Goal: Use online tool/utility: Utilize a website feature to perform a specific function

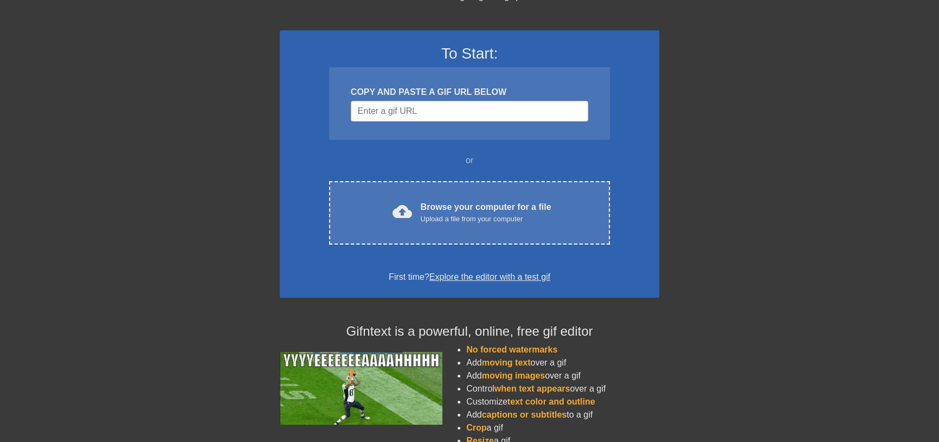
scroll to position [49, 0]
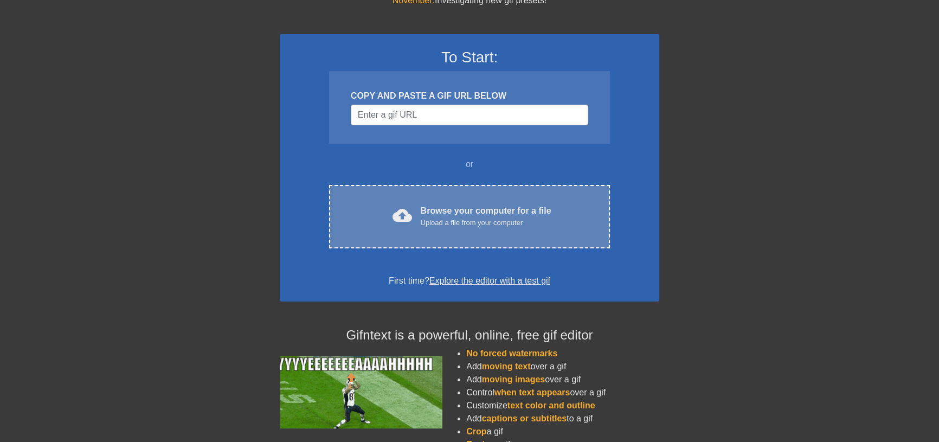
click at [449, 214] on div "Browse your computer for a file Upload a file from your computer" at bounding box center [486, 216] width 131 height 24
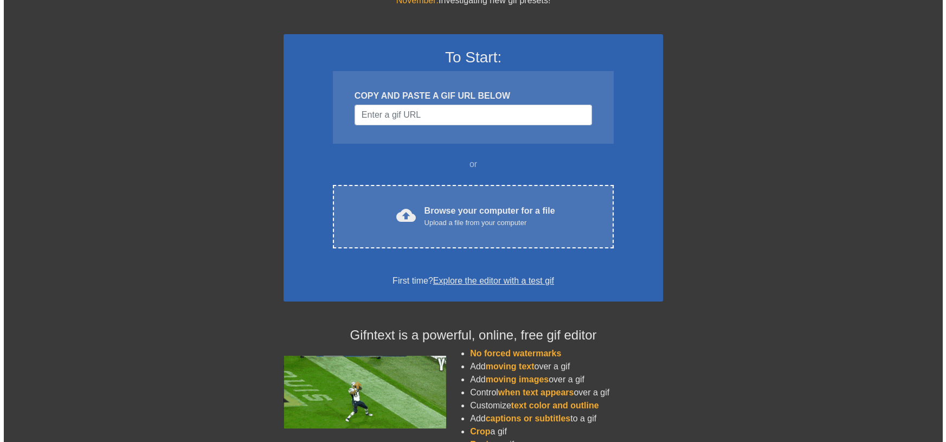
scroll to position [0, 0]
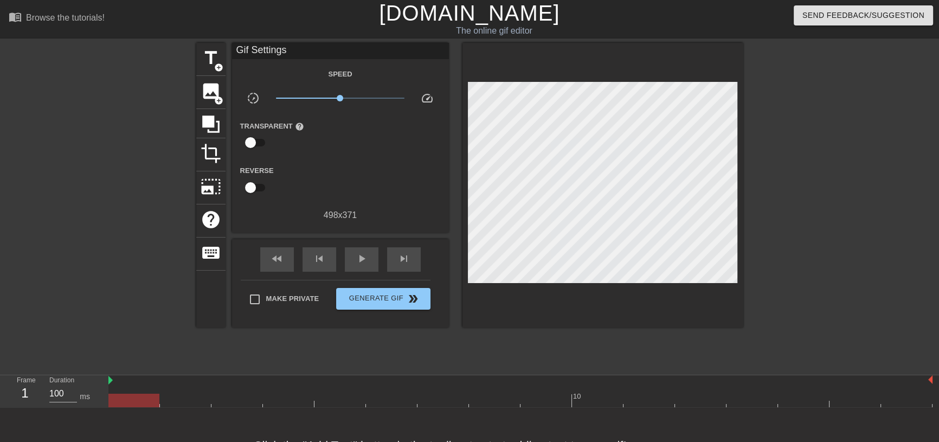
click at [541, 61] on div at bounding box center [602, 185] width 281 height 285
click at [217, 54] on span "title" at bounding box center [211, 58] width 21 height 21
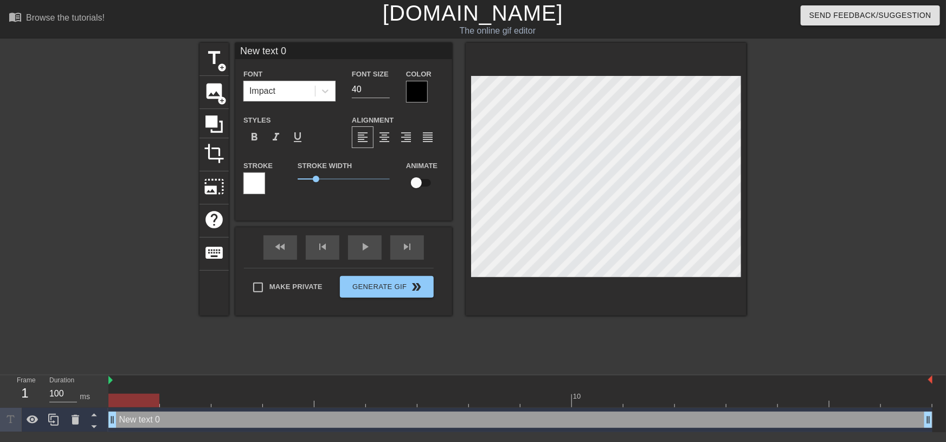
scroll to position [1, 1]
type input "J"
type textarea "J"
type input "Ju"
type textarea "Ju"
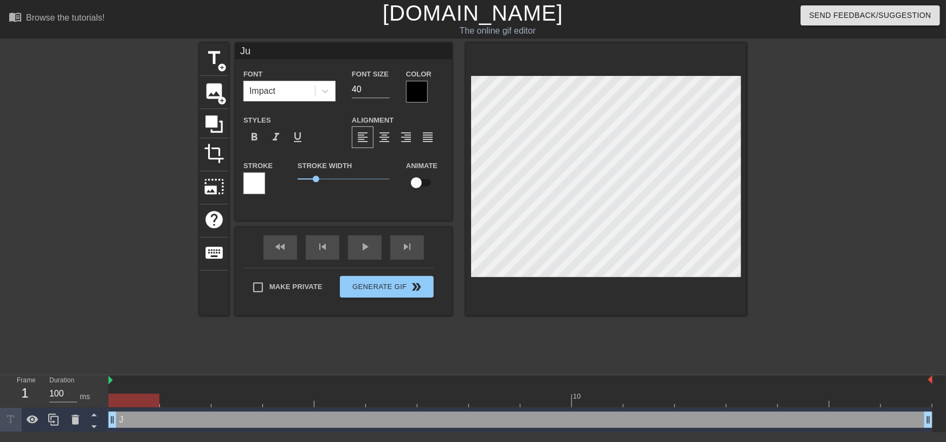
type input "[DEMOGRAPHIC_DATA]"
type textarea "[DEMOGRAPHIC_DATA]"
type input "Just"
type textarea "Just"
type input "Just"
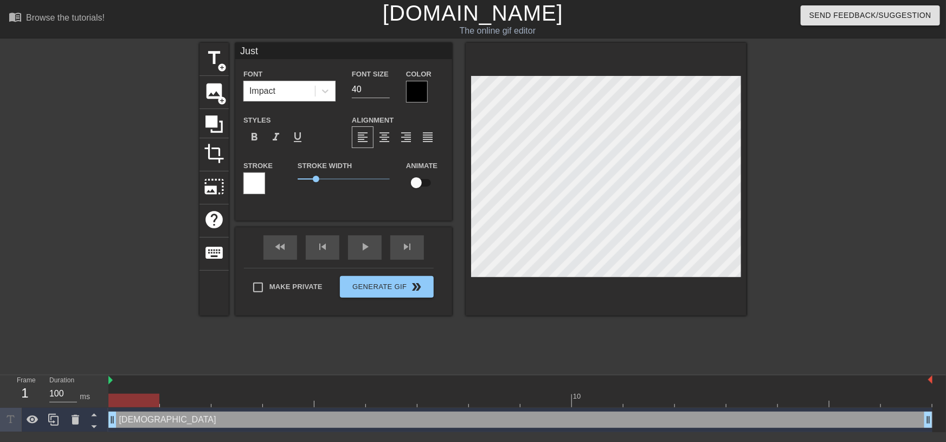
type textarea "Just"
type input "Just o"
type textarea "Just o"
type input "Just on"
type textarea "Just on"
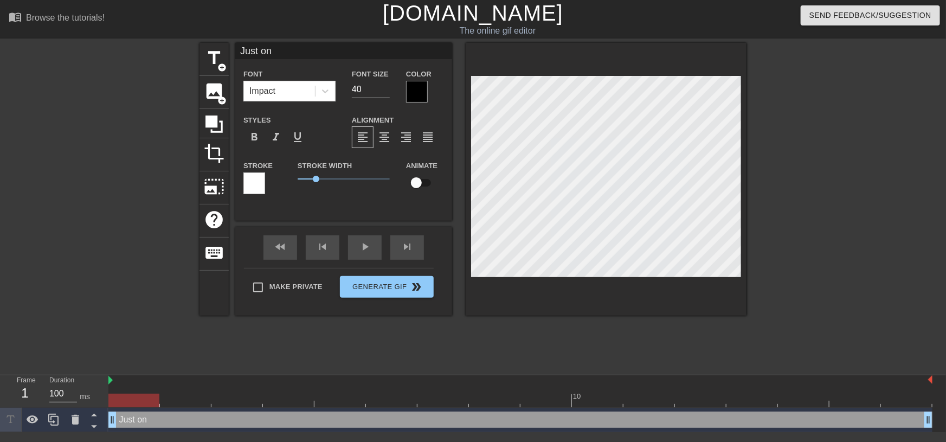
scroll to position [1, 2]
type input "Just o"
type textarea "Just o"
type input "Just"
type textarea "Just"
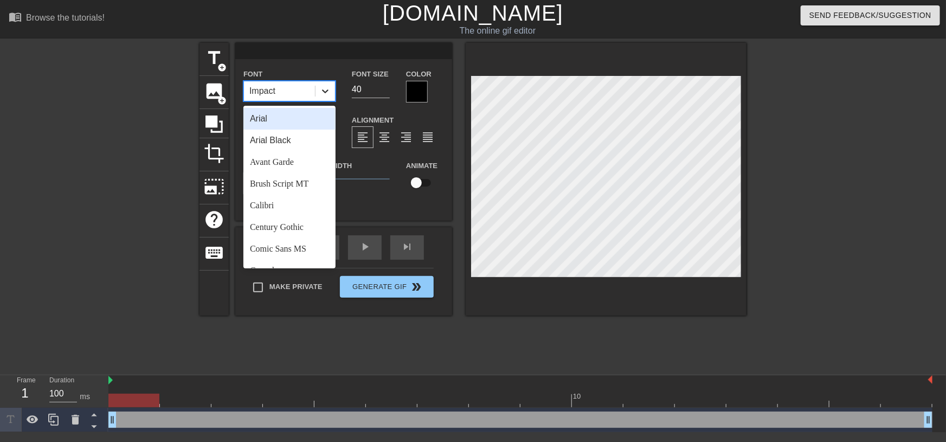
click at [325, 90] on icon at bounding box center [325, 91] width 11 height 11
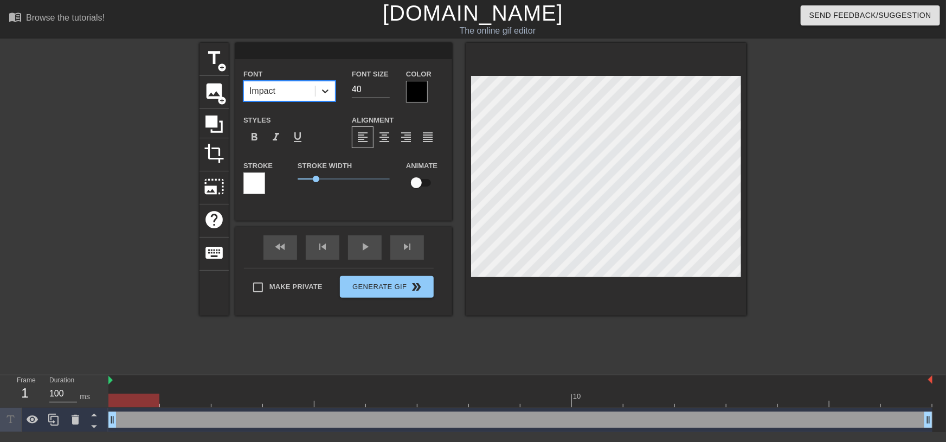
click at [325, 90] on icon at bounding box center [325, 91] width 11 height 11
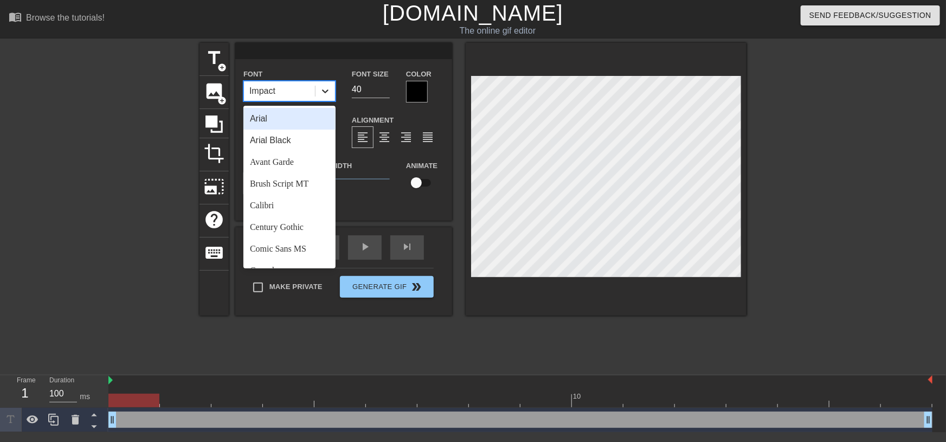
click at [325, 90] on icon at bounding box center [325, 91] width 11 height 11
click at [306, 141] on div "Arial Black" at bounding box center [289, 141] width 92 height 22
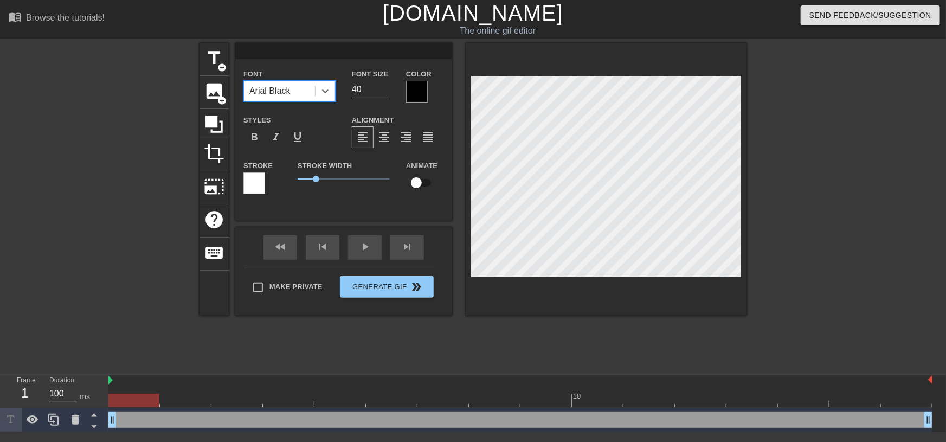
type input "e"
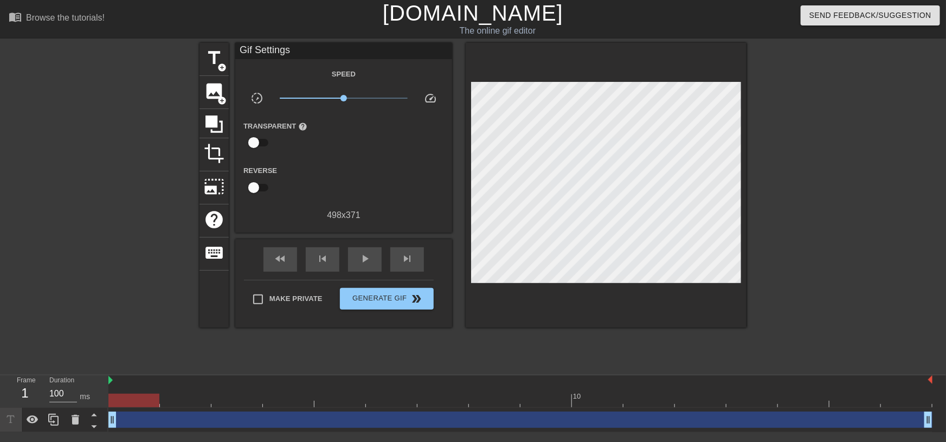
click at [128, 402] on div at bounding box center [133, 400] width 51 height 14
click at [132, 423] on div "drag_handle drag_handle" at bounding box center [520, 419] width 824 height 16
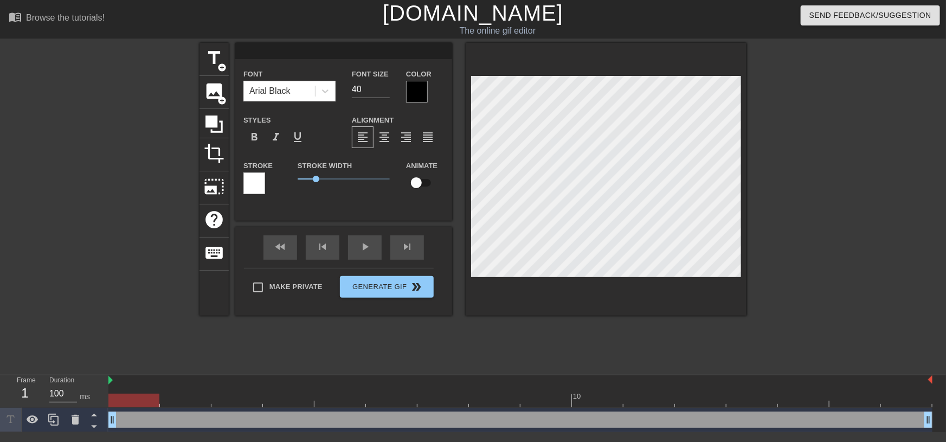
click at [179, 414] on div "drag_handle drag_handle" at bounding box center [520, 419] width 824 height 16
click at [180, 417] on div "drag_handle drag_handle" at bounding box center [520, 419] width 824 height 16
click at [74, 425] on icon at bounding box center [75, 419] width 13 height 13
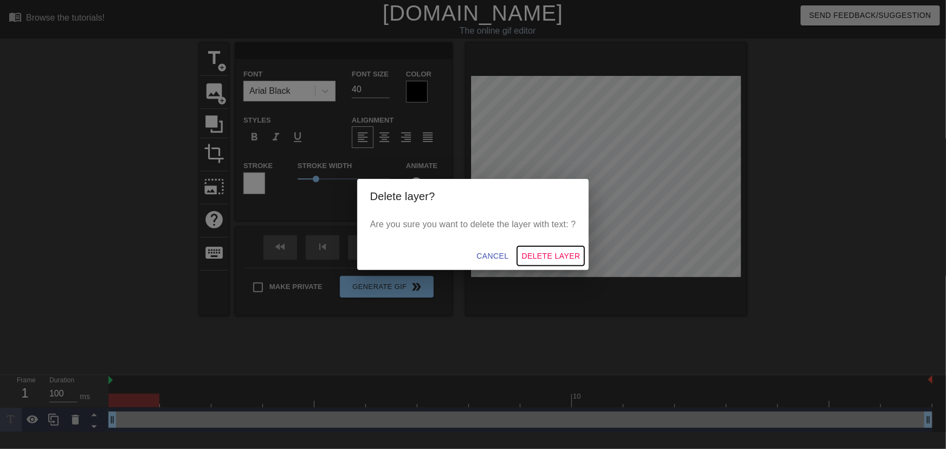
click at [544, 254] on span "Delete Layer" at bounding box center [550, 256] width 59 height 14
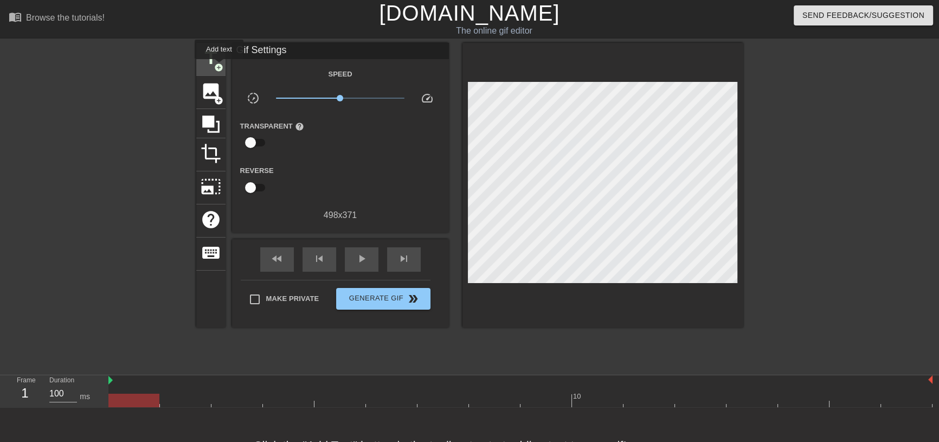
click at [214, 59] on span "title" at bounding box center [211, 58] width 21 height 21
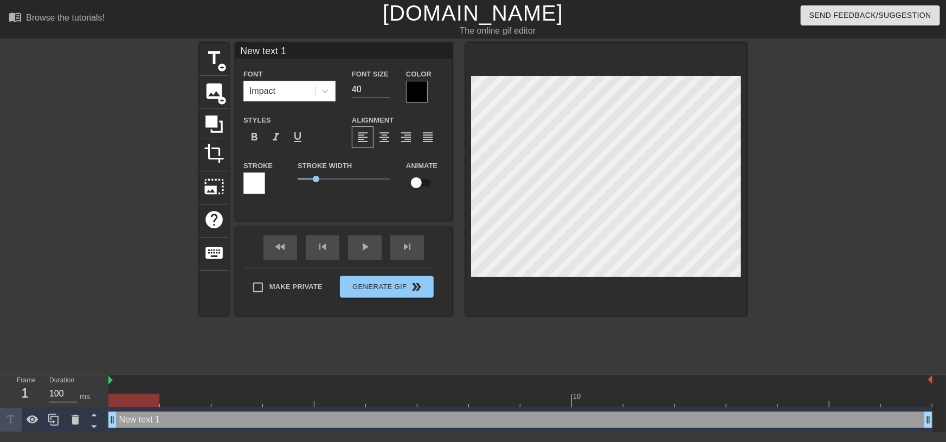
scroll to position [1, 1]
type input "S"
type textarea "S"
type input "Su"
type textarea "Su"
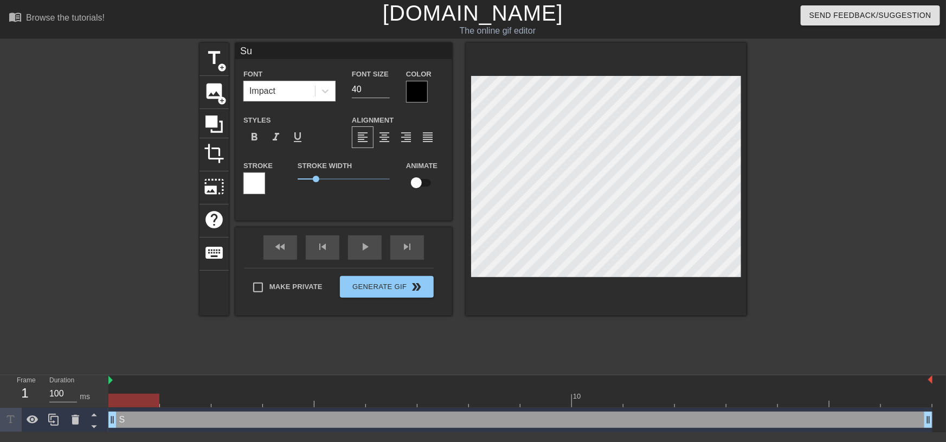
type input "Sur"
type textarea "Sur"
type input "Sure"
type textarea "Sure"
type input "Surel"
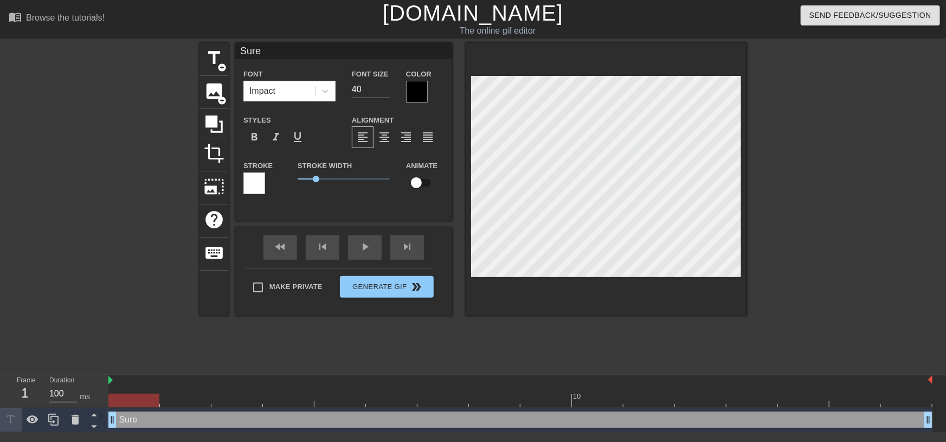
type textarea "Surel"
type input "Surely"
type textarea "Surely"
type input "Surely"
type textarea "Surely"
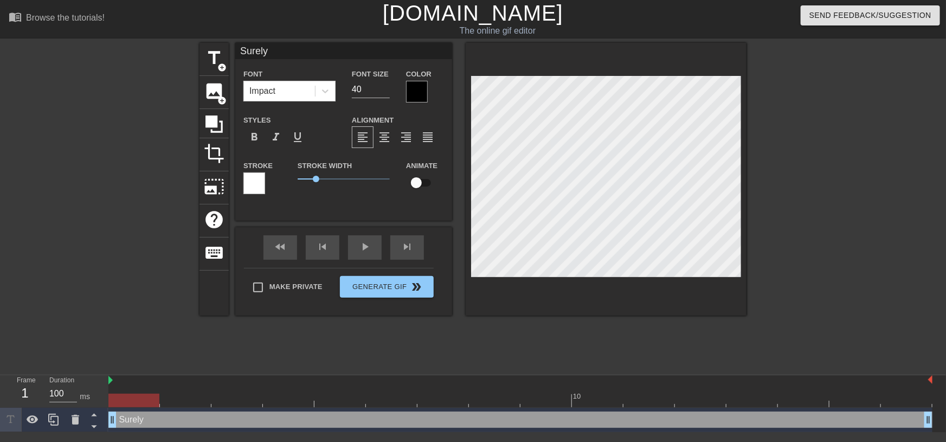
type input "Surely t"
type textarea "Surely t"
type input "Surely th"
type textarea "Surely th"
type input "Surely the"
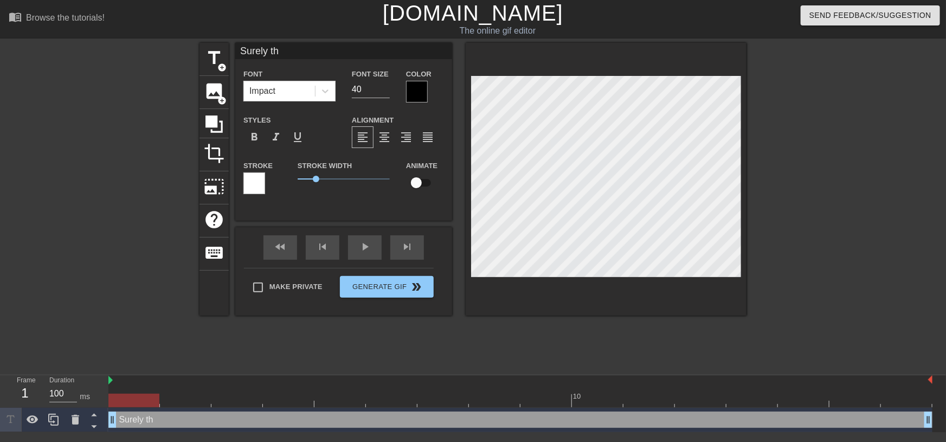
type textarea "Surely the"
type input "Surely the"
type textarea "Surely the"
type input "Surely the e"
type textarea "Surely the e"
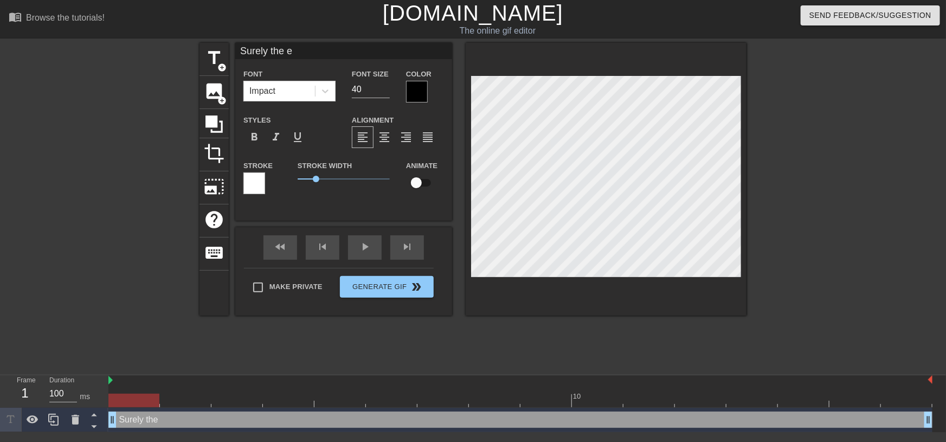
type input "Surely the em"
type textarea "Surely the em"
type input "Surely the emp"
type textarea "Surely the emp"
type input "Surely the empe"
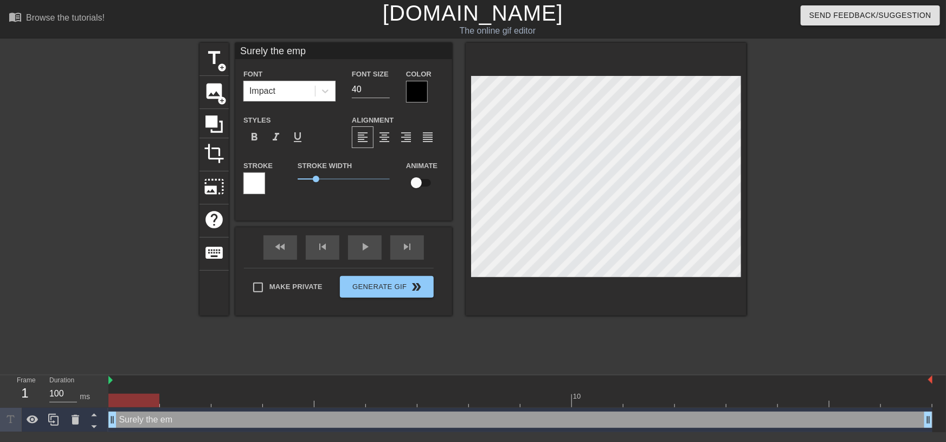
type textarea "Surely the empe"
type input "Surely the emper"
type textarea "Surely the emper"
type input "Surely the empero"
type textarea "Surely the empero"
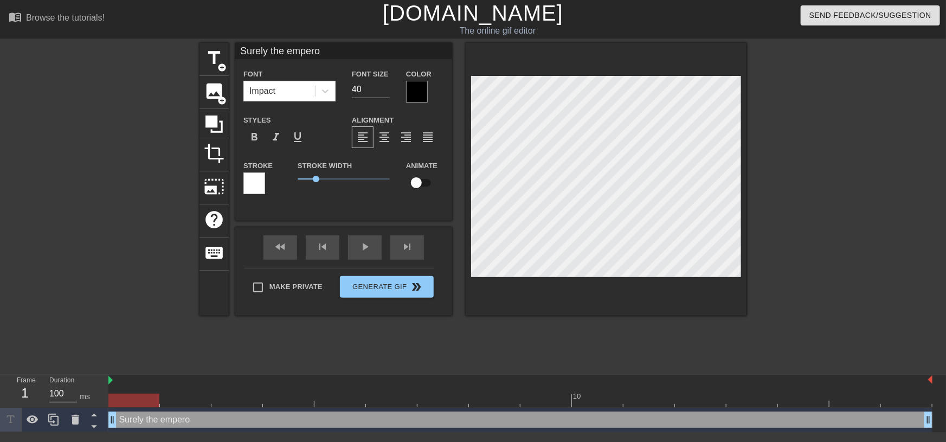
type input "Surely the emperor"
type textarea "Surely the emperor"
type input "Surely the emperor"
type textarea "Surely the emperor"
type input "Surely the emperor w"
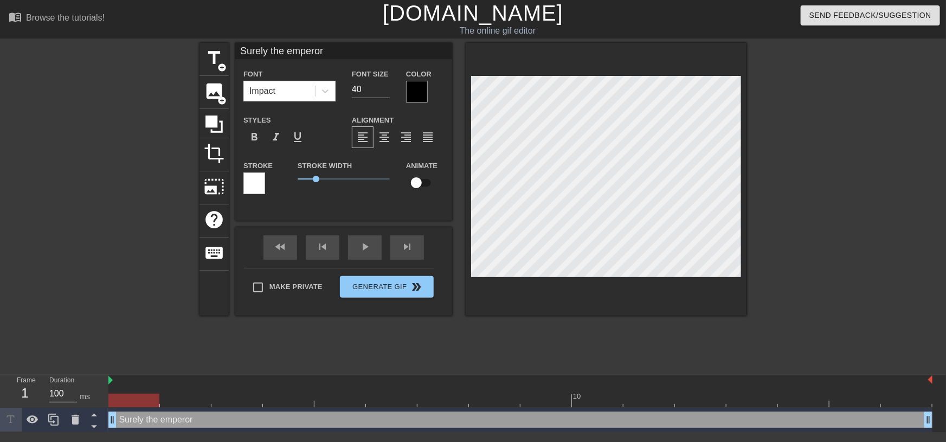
type textarea "Surely the emperor w"
type input "Surely the emperor [PERSON_NAME]"
type textarea "Surely the emperor [PERSON_NAME]"
type input "Surely the emperor [PERSON_NAME]"
type textarea "Surely the emperor [PERSON_NAME]"
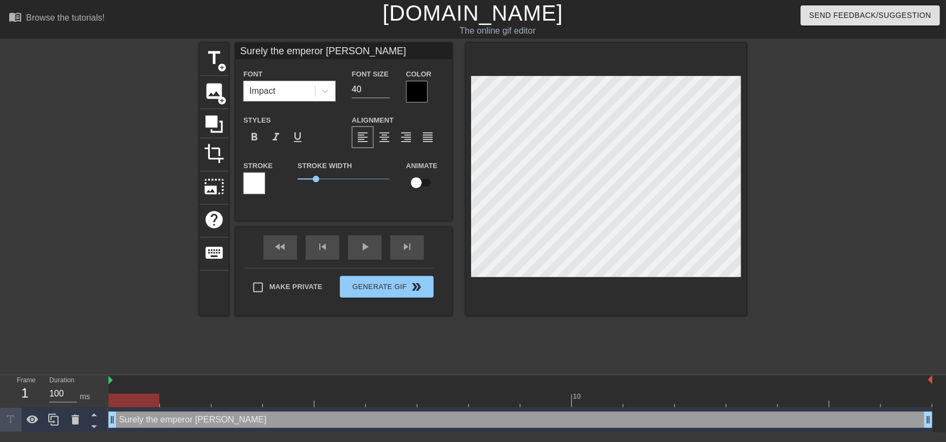
type input "Surely the emperor will"
type textarea "Surely the emperor will"
type input "Surely the emperor will"
type textarea "Surely the emperor will"
type input "Surely the emperor will d"
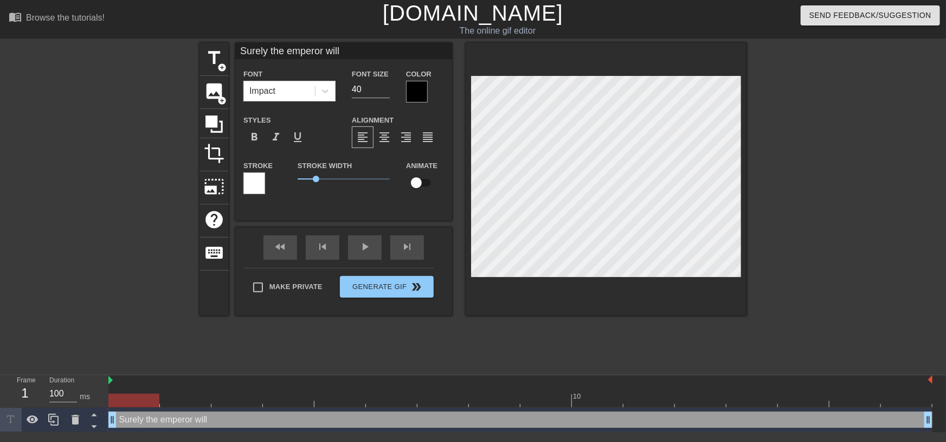
type textarea "Surely the emperor will d"
type input "Surely the emperor will dr"
type textarea "Surely the emperor will dr"
type input "Surely the emperor will dro"
type textarea "Surely the emperor will dro"
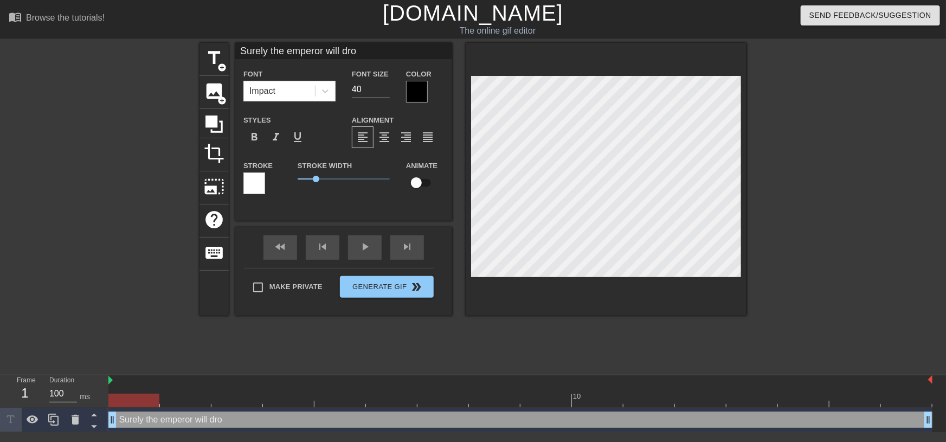
type input "Surely the emperor will drop"
type textarea "Surely the emperor will drop"
type input "Surely the emperor will drop"
type textarea "Surely the emperor will drop"
type input "Surely the emperor will drop w"
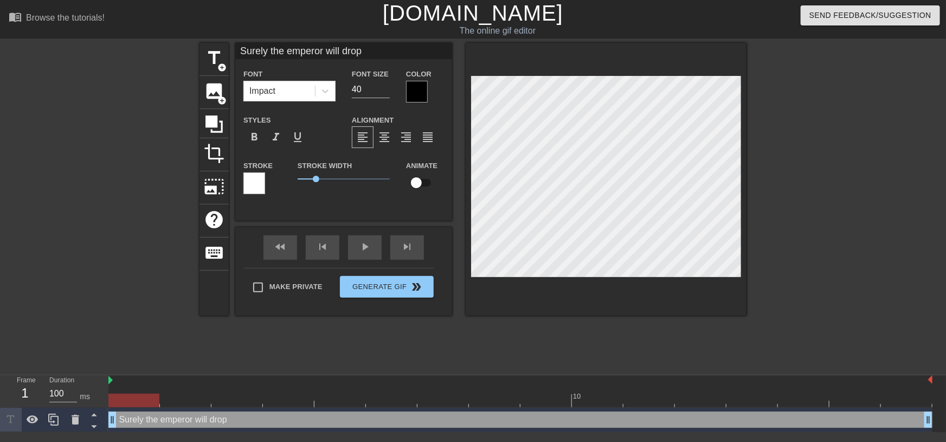
type textarea "Surely the emperor will drop w"
type input "Surely the emperor will drop wi"
type textarea "Surely the emperor will drop wi"
type input "Surely the emperor will drop win"
type textarea "Surely the emperor will drop win"
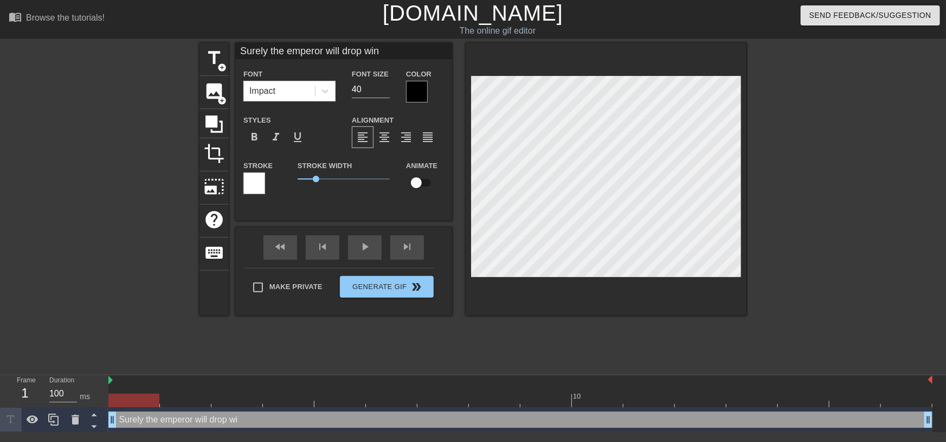
type input "Surely the emperor will drop wing"
type textarea "Surely the emperor will drop wing"
type input "Surely the emperor will drop wings"
type textarea "Surely the emperor will drop wings"
type input "Surely the emperor will drop wing"
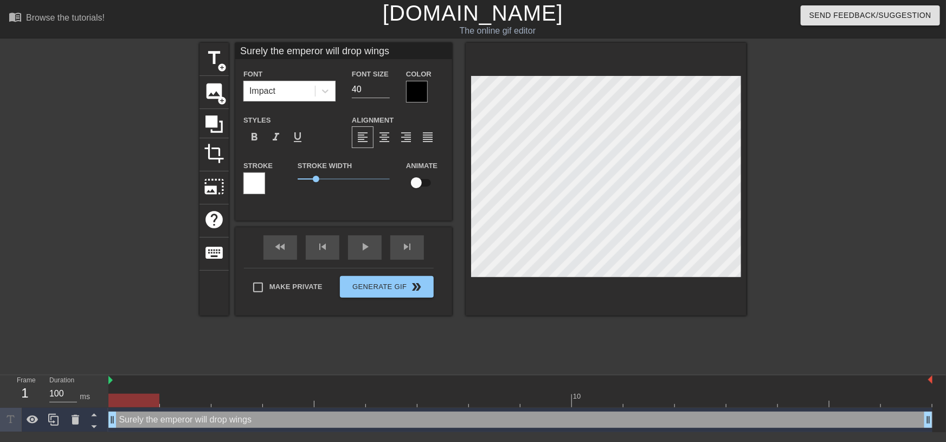
type textarea "Surely the emperor will drop wing"
type input "Surely the emperor will drop win"
type textarea "Surely the emperor will drop win"
type input "Surely the emperor will drop wi"
type textarea "Surely the emperor will drop wi"
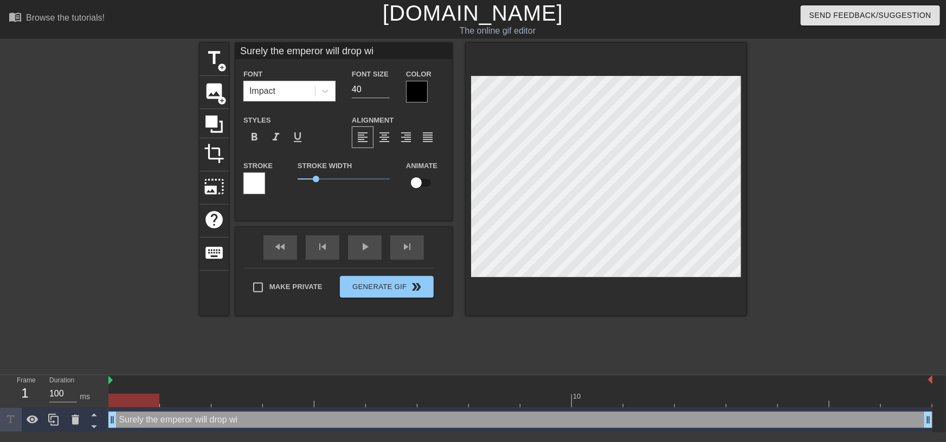
type input "Surely the emperor will drop w"
type textarea "Surely the emperor will drop w"
type input "Surely the emperor will drop"
type textarea "Surely the emperor will drop"
type input "Surely the emperor will drop"
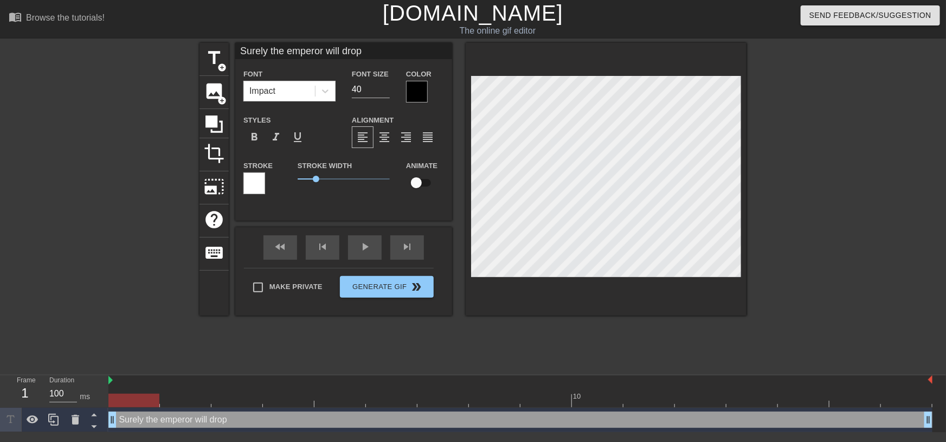
type textarea "Surely the emperor will drop"
type input "Surely the emperor will drop"
type textarea "Surely the emperor will drop"
type input "Surely the emperor will dropw"
type textarea "Surely the emperor will drop w"
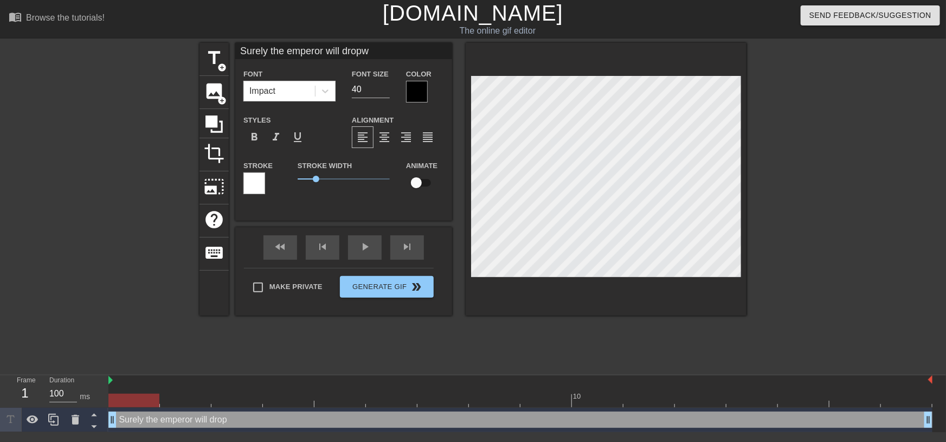
type input "Surely the emperor will dropwi"
type textarea "Surely the emperor will drop wi"
type input "Surely the emperor [PERSON_NAME]"
type textarea "Surely the emperor will drop win"
type input "Surely the emperor will dropwing"
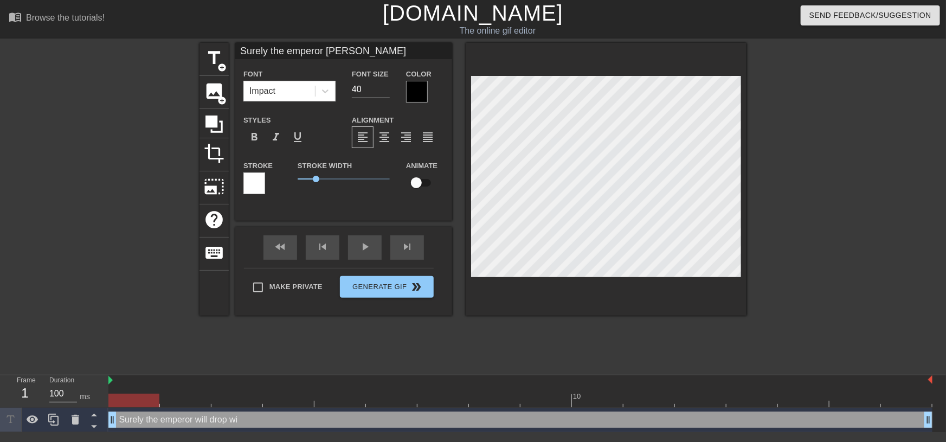
type textarea "Surely the emperor will drop wing"
type input "Surely the emperor will dropwings"
type textarea "Surely the emperor will drop wings"
type input "Surely the emperor will dropwings"
type textarea "Surely the emperor will drop wings"
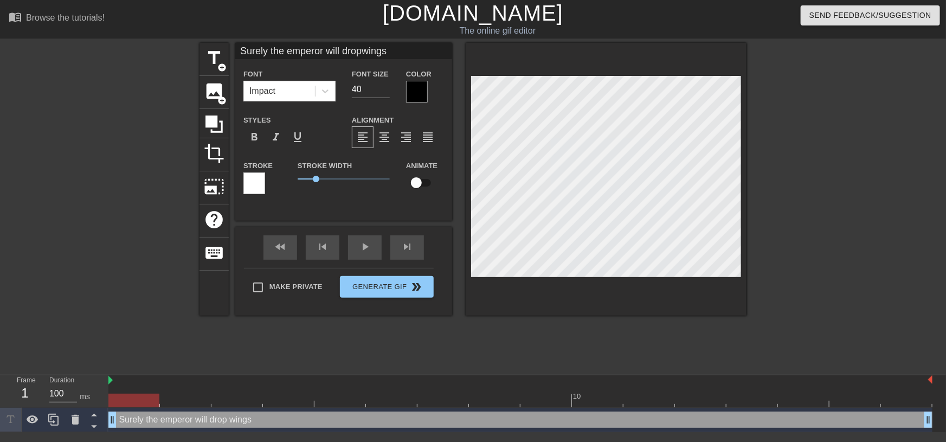
type input "Surely the emperor will dropwings o"
type textarea "Surely the emperor will drop wings o"
type input "Surely the emperor will dropwings on"
type textarea "Surely the emperor will drop wings on"
type input "Surely the emperor will dropwings on"
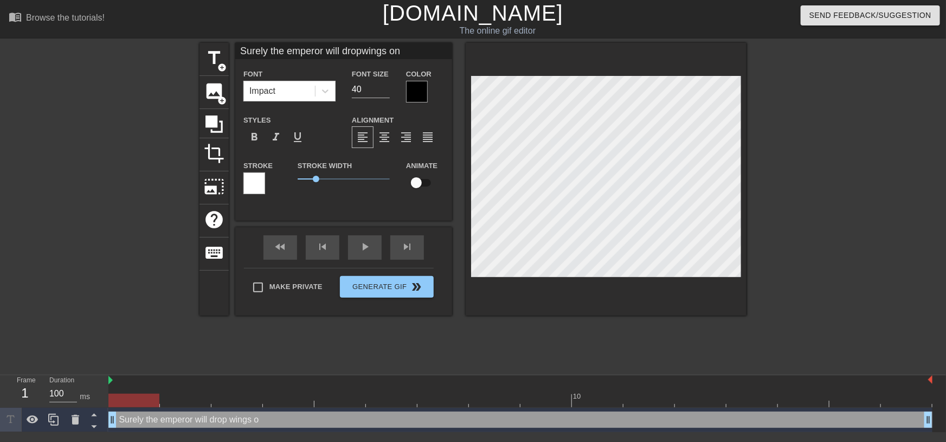
type textarea "Surely the emperor will drop wings on"
type input "Surely the emperor will dropwings on t"
type textarea "Surely the emperor will drop wings on t"
type input "Surely the emperor will dropwings on th"
type textarea "Surely the emperor will drop wings on th"
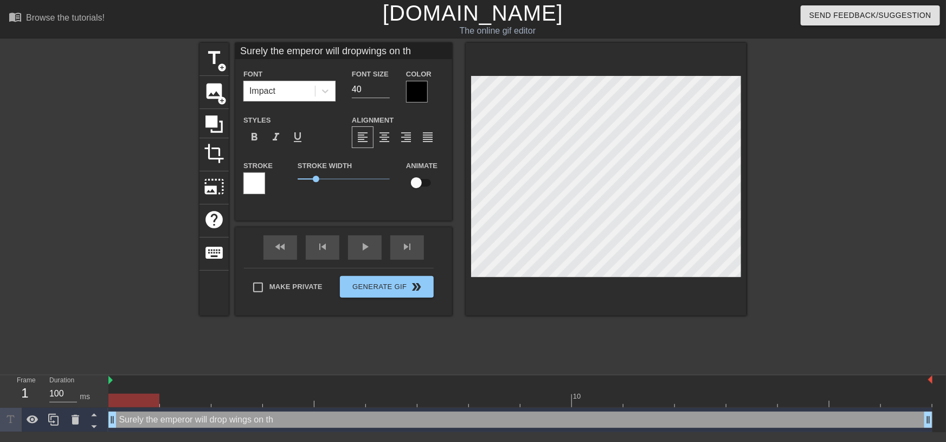
type input "Surely the emperor will dropwings on the"
type textarea "Surely the emperor will drop wings on the"
type input "Surely the emperor will dropwings on the"
type textarea "Surely the emperor will drop wings on the"
type input "Surely the emperor will dropwings on the n"
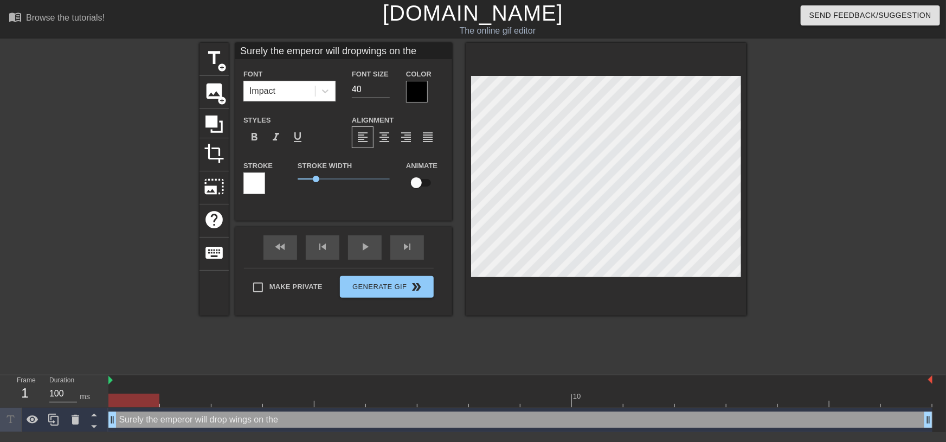
type textarea "Surely the emperor will drop wings on the n"
type input "Surely the emperor will dropwings on the ne"
type textarea "Surely the emperor will drop wings on the ne"
type input "Surely the emperor will dropwings on the nex"
type textarea "Surely the emperor will drop wings on the nex"
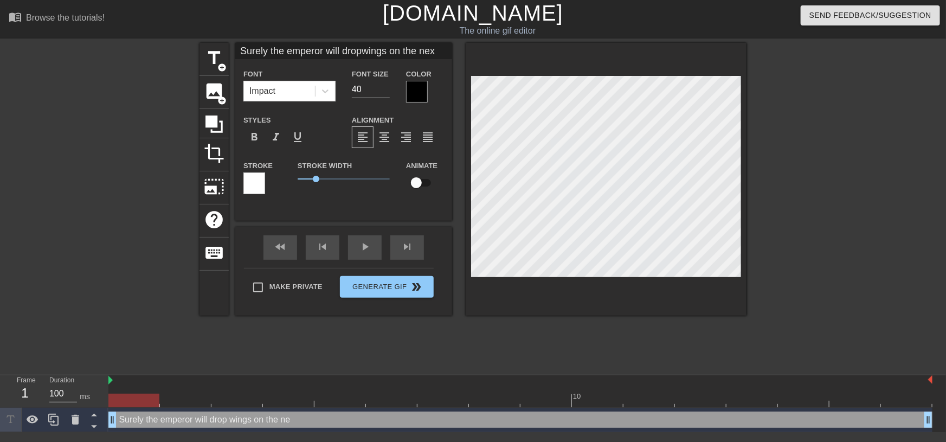
scroll to position [1, 4]
type input "Surely the emperor will dropwings on the next"
type textarea "Surely the emperor will drop wings on the next"
type input "Surely the emperor will dropwings on the next"
type textarea "Surely the emperor will drop wings on the next"
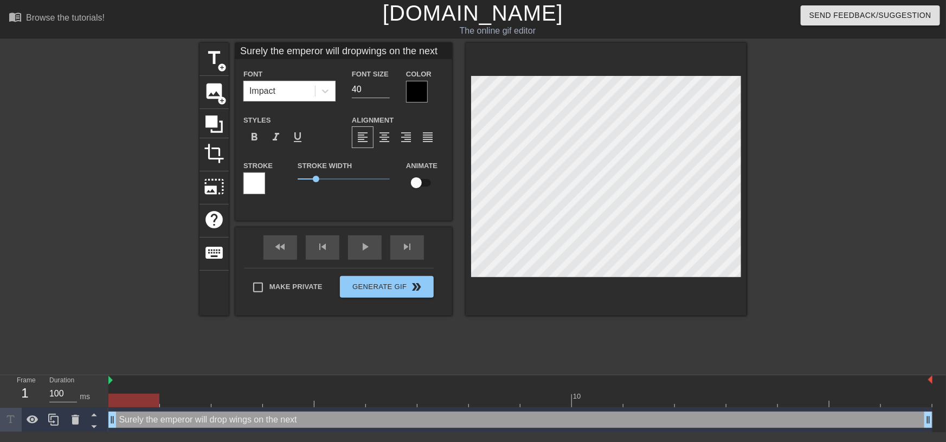
type input "Surely the emperor will dropwings on the next k"
type textarea "Surely the emperor will drop wings on the next k"
type input "Surely the emperor will dropwings on the next ki"
type textarea "Surely the emperor will drop wings on the next ki"
type input "Surely the emperor will dropwings on the next kil"
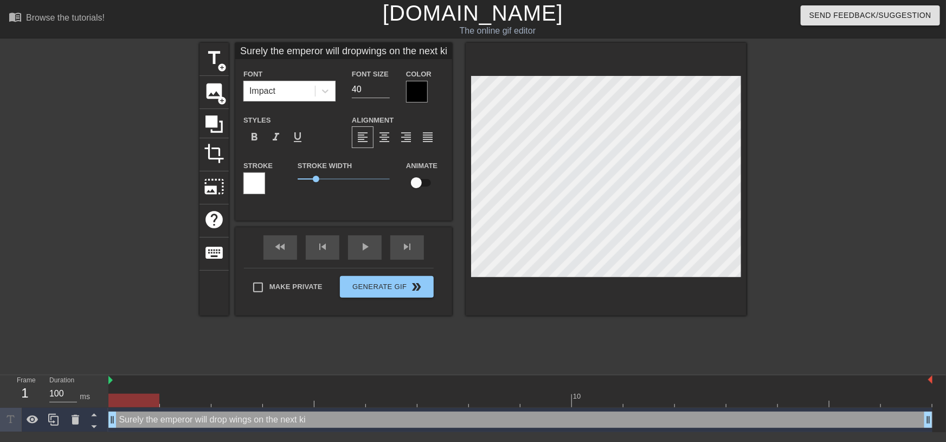
type textarea "Surely the emperor will drop wings on the next kil"
type input "Surely the emperor will dropwings on the next kill"
type textarea "Surely the emperor will drop wings on the next kill"
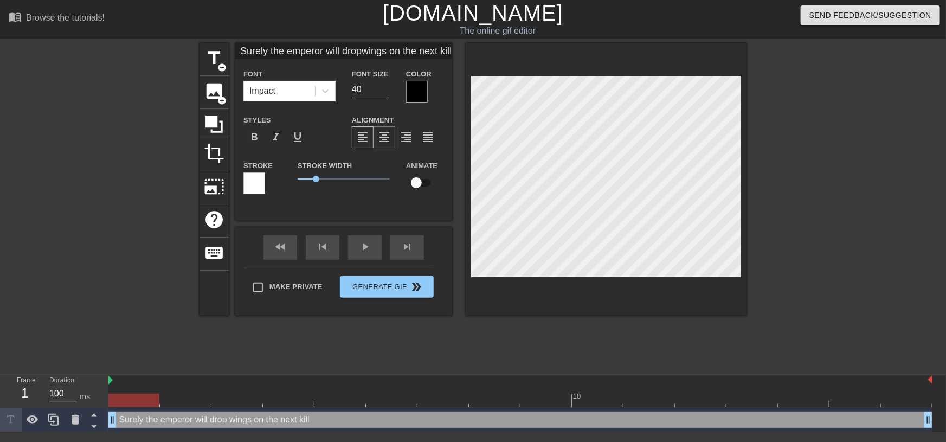
click at [388, 138] on span "format_align_center" at bounding box center [384, 137] width 13 height 13
type input "Surely the emperor will dropwings on the next kill"
type input "39"
click at [385, 91] on input "39" at bounding box center [371, 89] width 38 height 17
type input "Surely the emperor will dropwings on the next kill"
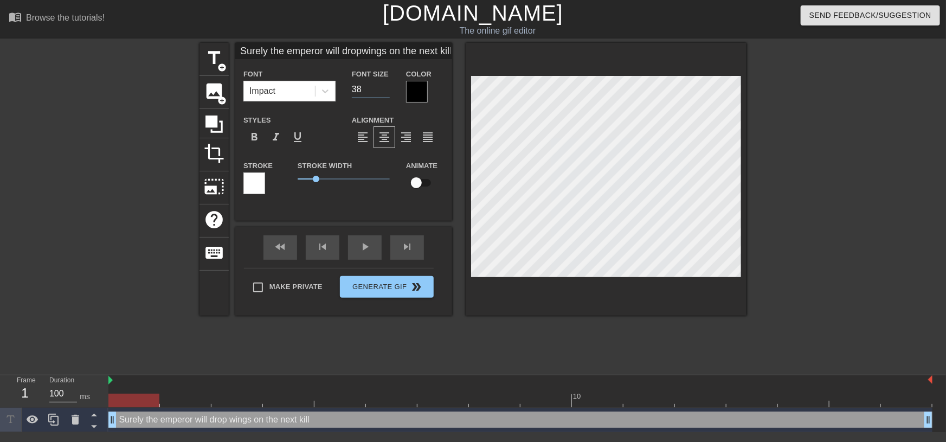
type input "38"
click at [385, 91] on input "38" at bounding box center [371, 89] width 38 height 17
type input "Surely the emperor will dropwings on the next kill"
type input "37"
click at [385, 91] on input "37" at bounding box center [371, 89] width 38 height 17
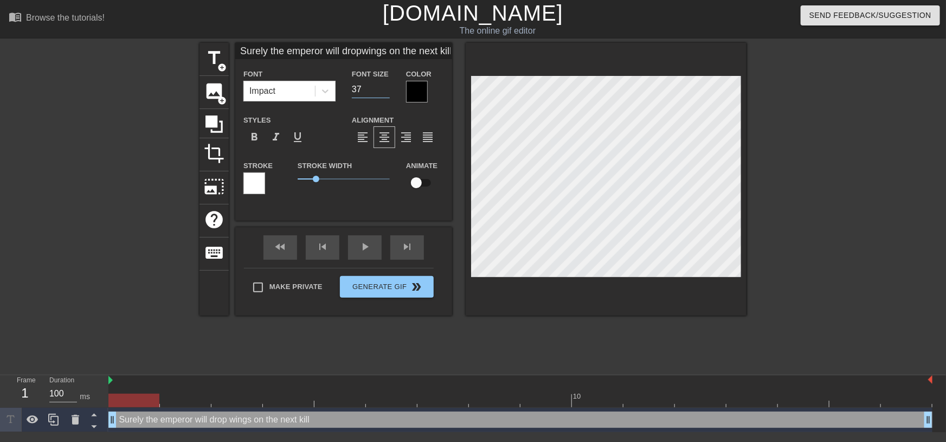
type input "Surely the emperor will dropwings on the next kill"
type input "36"
click at [385, 91] on input "36" at bounding box center [371, 89] width 38 height 17
type input "Surely the emperor will dropwings on the next kill"
type input "35"
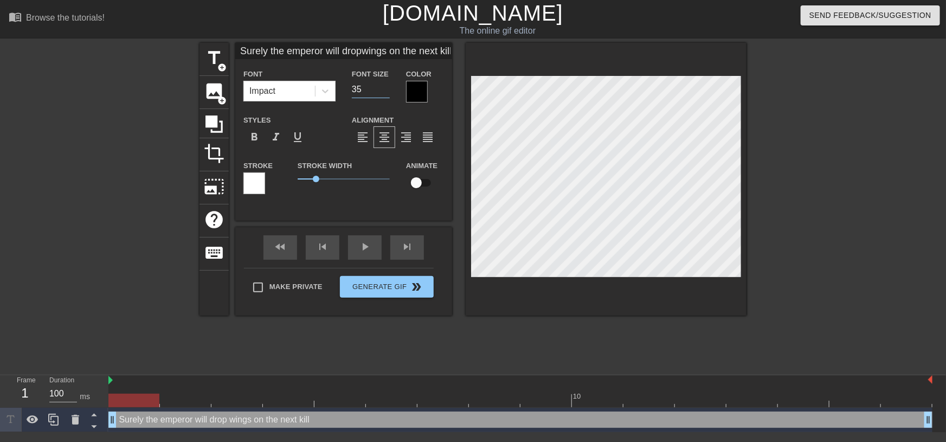
click at [385, 91] on input "35" at bounding box center [371, 89] width 38 height 17
type input "Surely the emperor will dropwings on the next kill"
type input "34"
click at [385, 91] on input "34" at bounding box center [371, 89] width 38 height 17
type input "Surely the emperor will dropwings on the next kill"
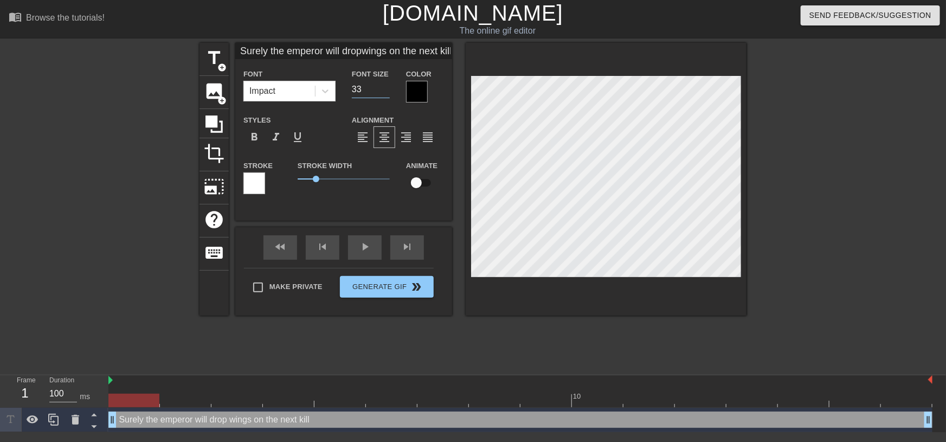
type input "33"
click at [385, 91] on input "33" at bounding box center [371, 89] width 38 height 17
type input "Surely the emperor will dropwings on the next kill"
type input "32"
click at [385, 91] on input "32" at bounding box center [371, 89] width 38 height 17
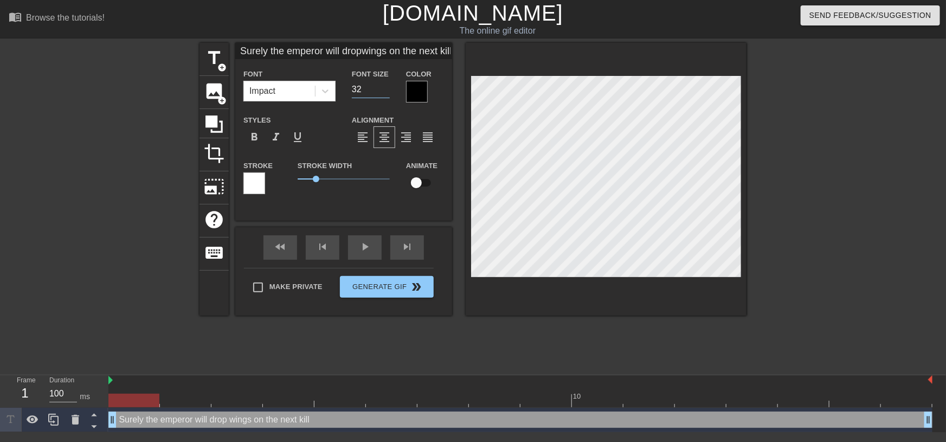
type input "Surely the emperor will dropwings on the next kill"
type input "31"
click at [385, 91] on input "31" at bounding box center [371, 89] width 38 height 17
type input "Surely the emperor will dropwings on the next kill"
type input "30"
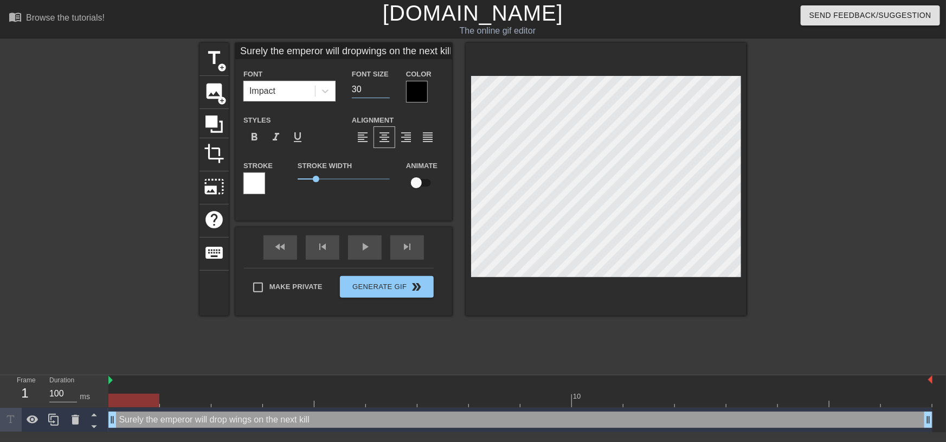
click at [385, 91] on input "30" at bounding box center [371, 89] width 38 height 17
click at [255, 182] on div at bounding box center [254, 183] width 22 height 22
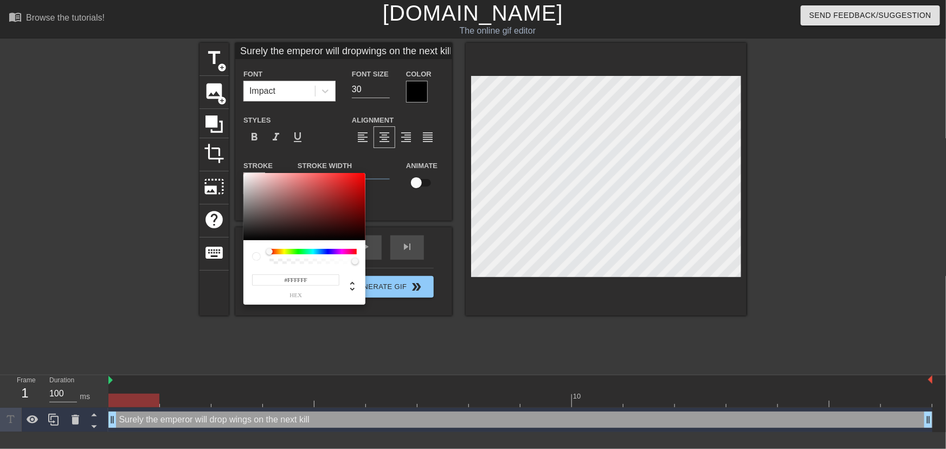
type input "Surely the emperor will dropwings on the next kill"
type input "#827E7E"
type input "Surely the emperor will dropwings on the next kill"
type input "#6F6A6A"
type input "Surely the emperor will dropwings on the next kill"
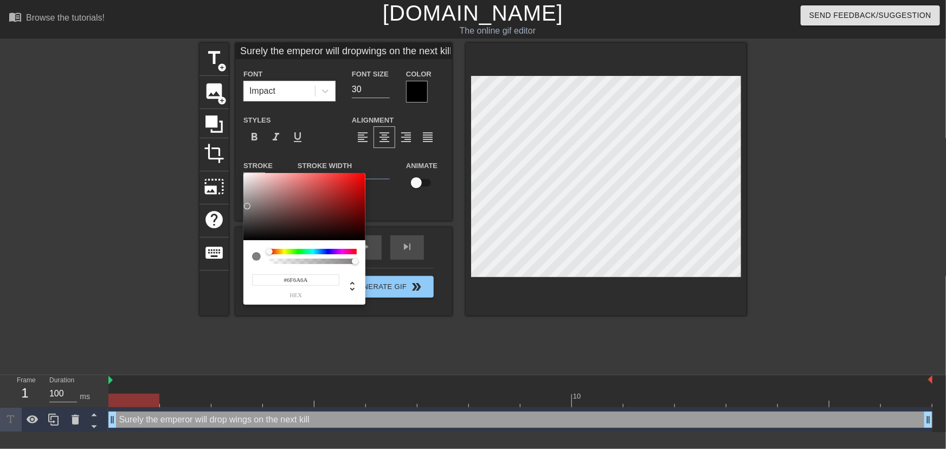
type input "#595656"
type input "Surely the emperor will dropwings on the next kill"
type input "#3A3939"
type input "Surely the emperor will dropwings on the next kill"
type input "#363535"
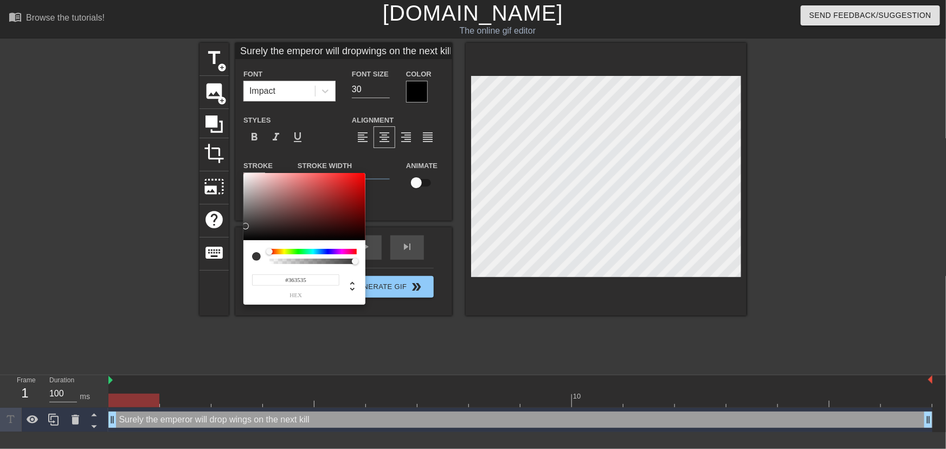
type input "Surely the emperor will dropwings on the next kill"
type input "#301F1F"
type input "Surely the emperor will dropwings on the next kill"
type input "#343434"
type input "Surely the emperor will dropwings on the next kill"
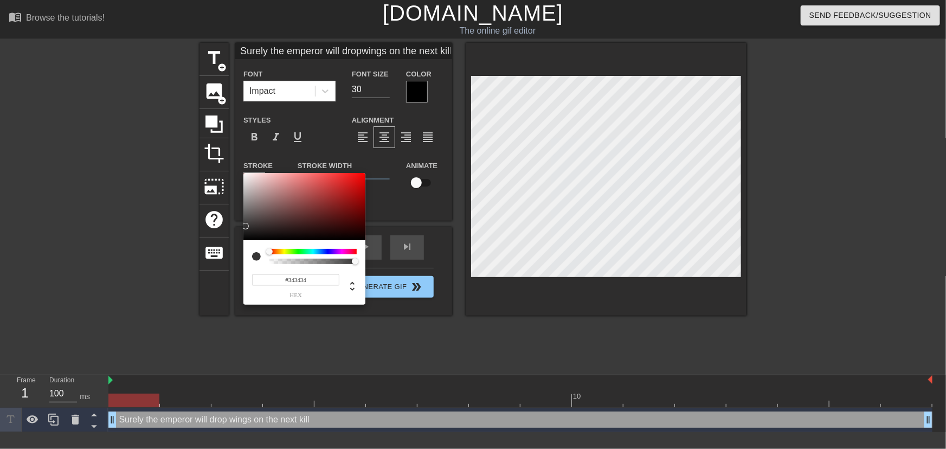
type input "#3C3C3C"
type input "Surely the emperor will dropwings on the next kill"
type input "#464646"
type input "Surely the emperor will dropwings on the next kill"
type input "#4E4E4E"
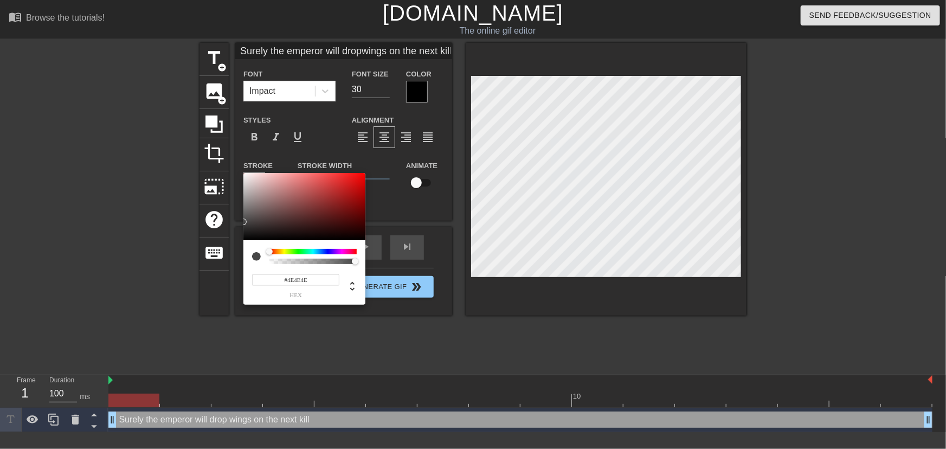
type input "Surely the emperor will dropwings on the next kill"
type input "#5B5B5B"
type input "Surely the emperor will dropwings on the next kill"
type input "#676767"
type input "Surely the emperor will dropwings on the next kill"
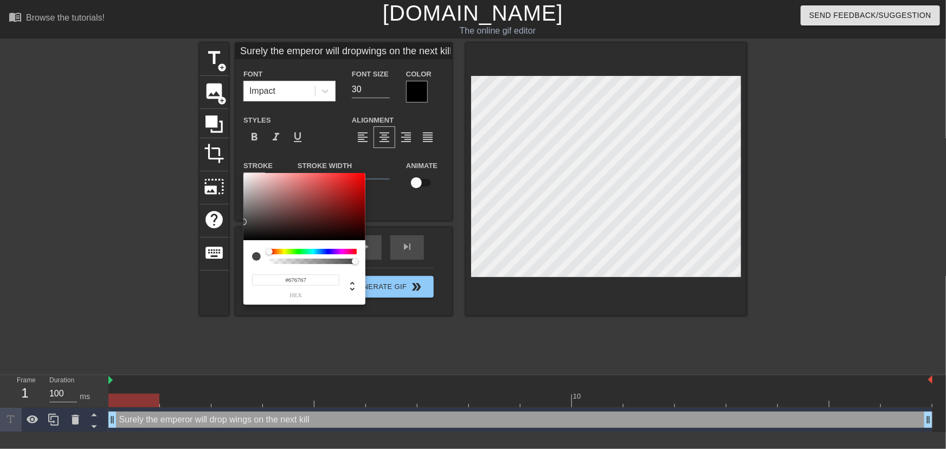
type input "#6B6B6B"
type input "Surely the emperor will dropwings on the next kill"
type input "#6D6D6D"
type input "Surely the emperor will dropwings on the next kill"
type input "#6F6F6F"
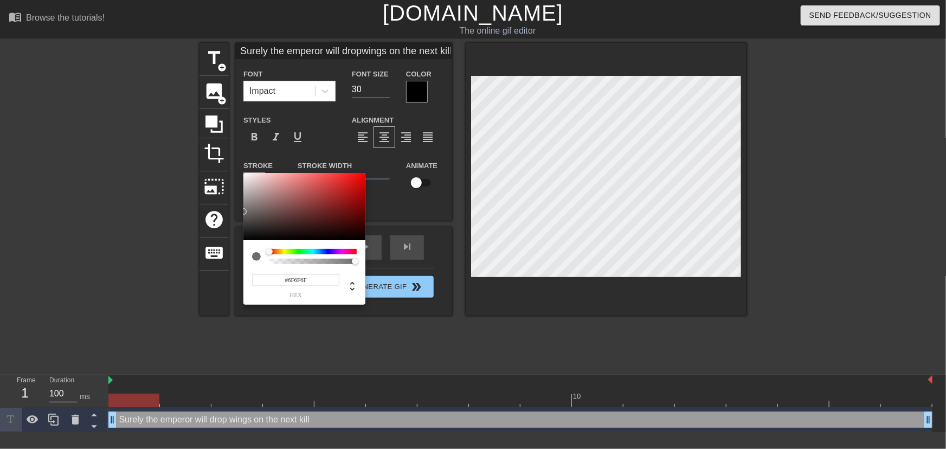
type input "Surely the emperor will dropwings on the next kill"
type input "#828282"
type input "Surely the emperor will dropwings on the next kill"
drag, startPoint x: 248, startPoint y: 207, endPoint x: 239, endPoint y: 137, distance: 70.5
click at [239, 137] on div "#FFFFFF hex" at bounding box center [473, 224] width 946 height 449
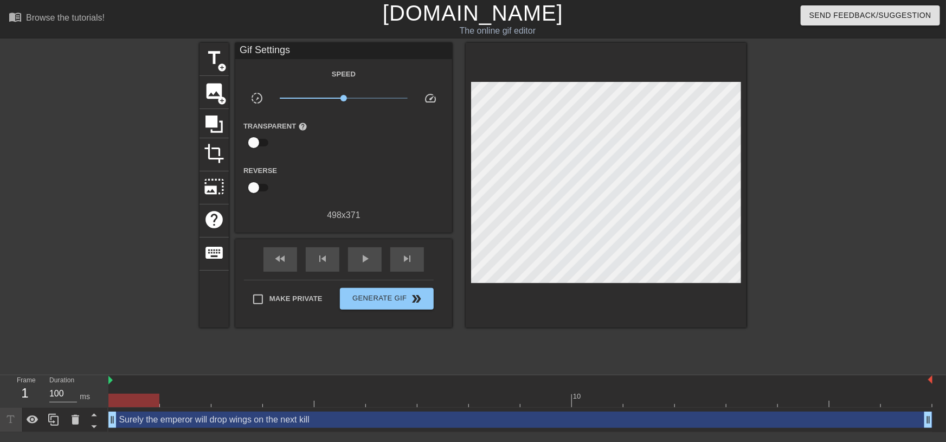
click at [385, 140] on div "Transparent help" at bounding box center [343, 136] width 217 height 34
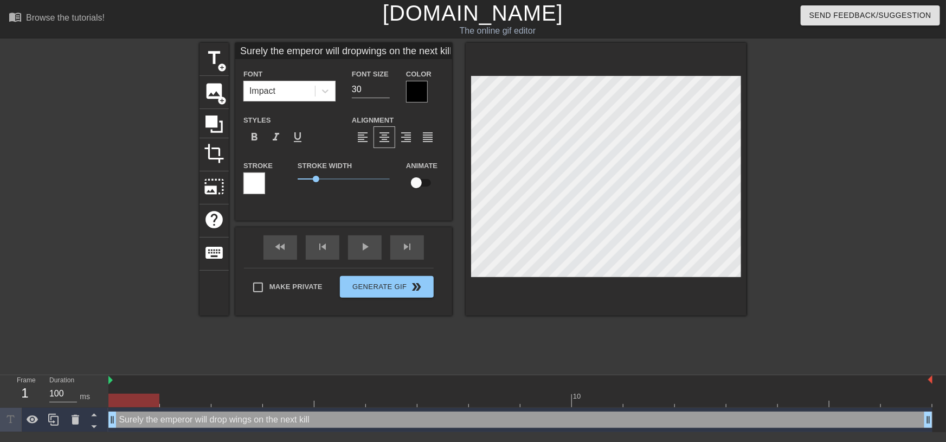
click at [416, 91] on div at bounding box center [417, 92] width 22 height 22
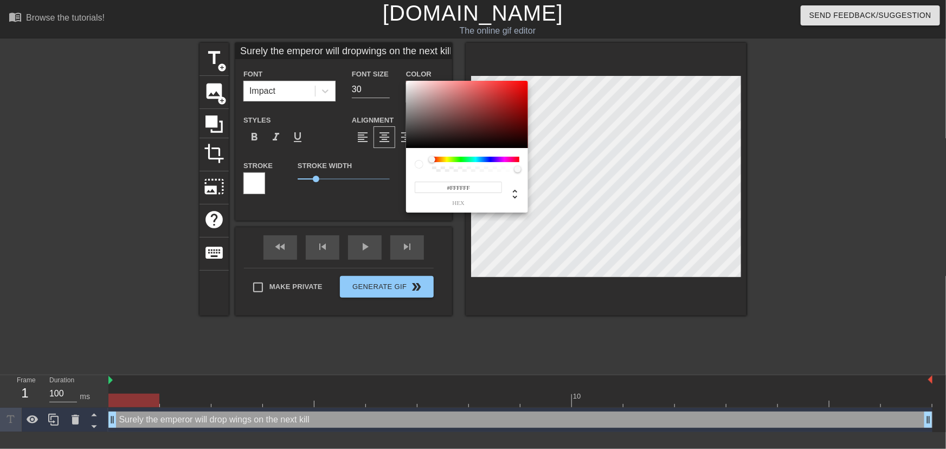
drag, startPoint x: 422, startPoint y: 110, endPoint x: 401, endPoint y: 56, distance: 58.0
click at [401, 56] on div "#FFFFFF hex" at bounding box center [473, 224] width 946 height 449
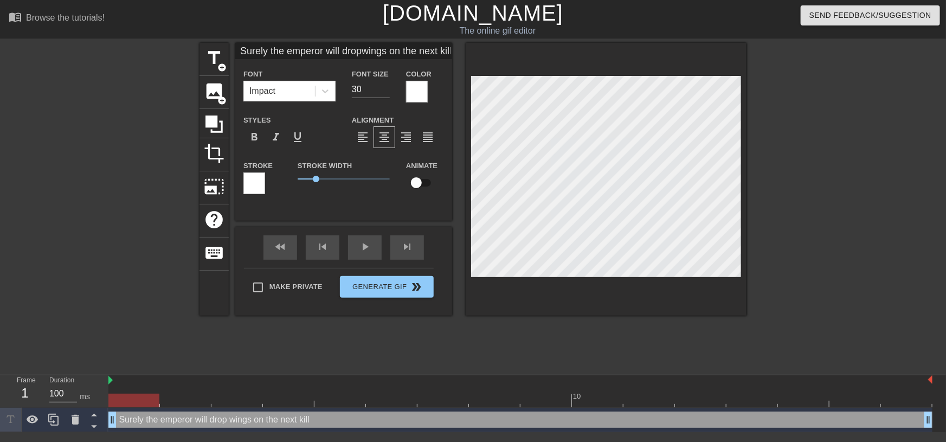
click at [251, 179] on div at bounding box center [254, 183] width 22 height 22
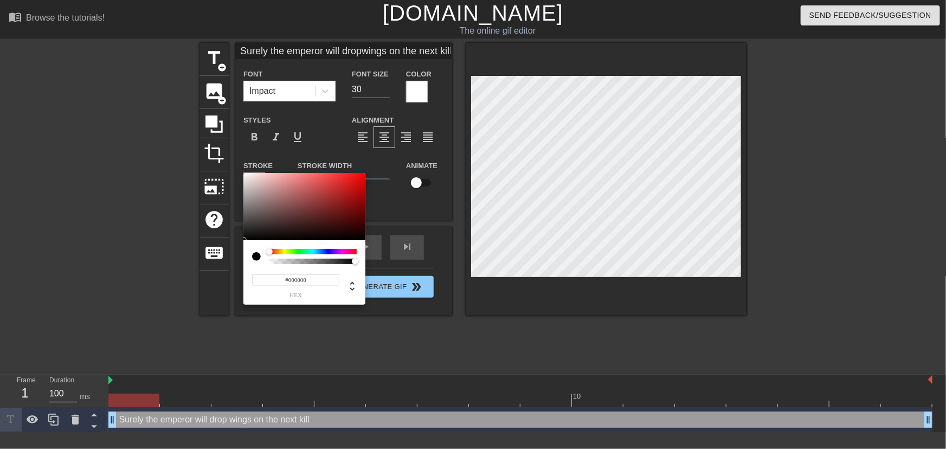
drag, startPoint x: 308, startPoint y: 201, endPoint x: 247, endPoint y: 236, distance: 70.7
click at [238, 247] on div "#000000 hex" at bounding box center [473, 224] width 946 height 449
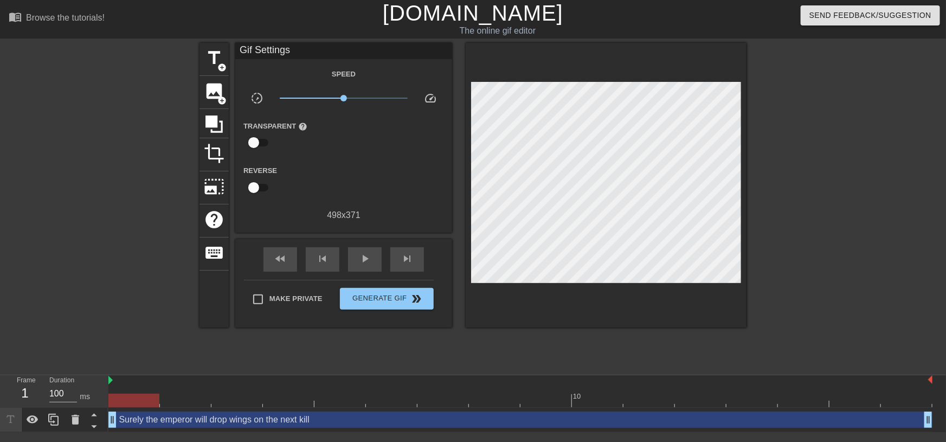
click at [306, 344] on div "title add_circle image add_circle crop photo_size_select_large help keyboard Gi…" at bounding box center [472, 205] width 547 height 325
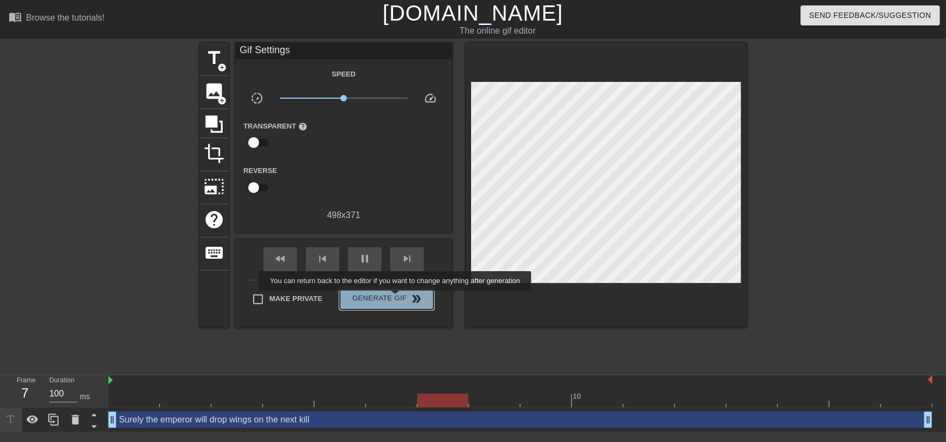
click at [396, 298] on span "Generate Gif double_arrow" at bounding box center [386, 298] width 85 height 13
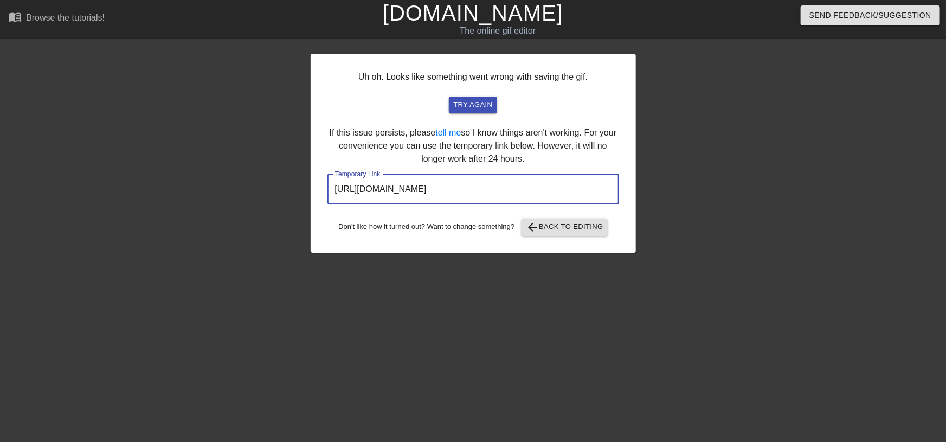
drag, startPoint x: 559, startPoint y: 193, endPoint x: 344, endPoint y: 221, distance: 216.4
click at [331, 190] on input "[URL][DOMAIN_NAME]" at bounding box center [473, 189] width 292 height 30
